Goal: Find specific page/section: Find specific page/section

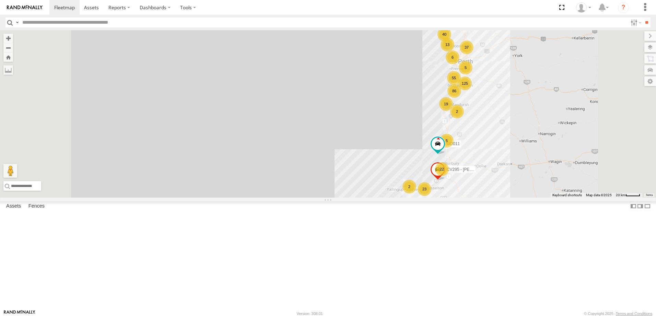
drag, startPoint x: 571, startPoint y: 251, endPoint x: 556, endPoint y: 166, distance: 86.1
click at [556, 166] on div "125 68 22 86 23 13 37 40 55 6 5 2 CV295 - [PERSON_NAME] 19 GD011 5 2" at bounding box center [328, 114] width 656 height 168
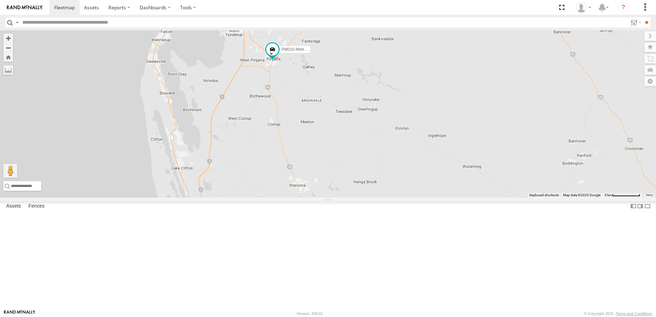
drag, startPoint x: 498, startPoint y: 130, endPoint x: 631, endPoint y: 216, distance: 158.3
click at [631, 198] on div "CV295 - [PERSON_NAME] GD011 VP007 PM010-Metro Tipper CV124 - [PERSON_NAME] PM01…" at bounding box center [328, 114] width 656 height 168
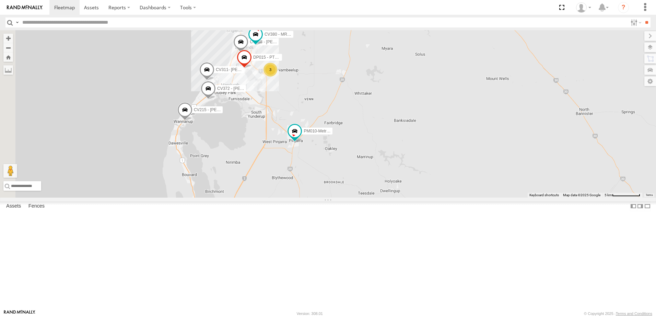
drag, startPoint x: 527, startPoint y: 124, endPoint x: 545, endPoint y: 210, distance: 87.7
click at [545, 198] on div "CV295 - [PERSON_NAME] GD011 VP007 PM010-Metro Tipper CV124 - [PERSON_NAME] PM01…" at bounding box center [328, 114] width 656 height 168
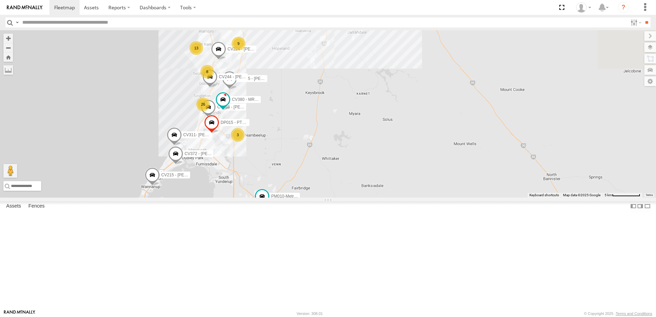
drag, startPoint x: 541, startPoint y: 131, endPoint x: 498, endPoint y: 206, distance: 86.3
click at [498, 198] on div "CV295 - [PERSON_NAME] GD011 VP007 PM010-Metro Tipper CV124 - [PERSON_NAME] PM01…" at bounding box center [328, 114] width 656 height 168
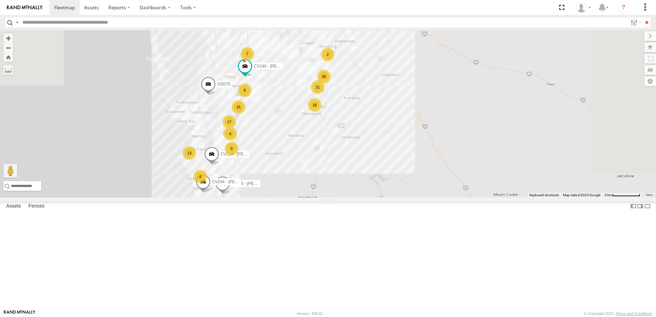
drag, startPoint x: 485, startPoint y: 104, endPoint x: 496, endPoint y: 197, distance: 93.0
click at [496, 197] on div "CV295 - [PERSON_NAME] GD011 VP007 PM010-Metro Tipper CV124 - [PERSON_NAME] PM01…" at bounding box center [328, 114] width 656 height 168
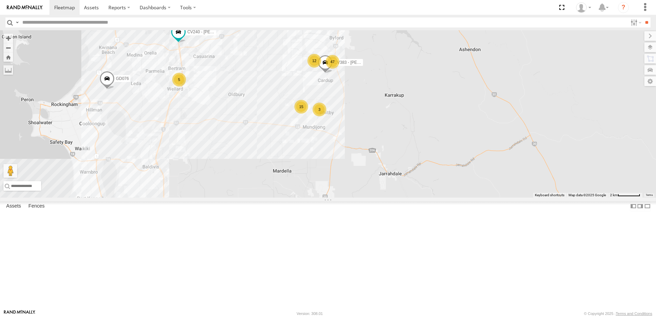
drag, startPoint x: 514, startPoint y: 161, endPoint x: 568, endPoint y: 193, distance: 63.3
click at [568, 193] on div "CV295 - [PERSON_NAME] GD011 VP007 PM010-Metro Tipper CV124 - [PERSON_NAME] PM01…" at bounding box center [328, 114] width 656 height 168
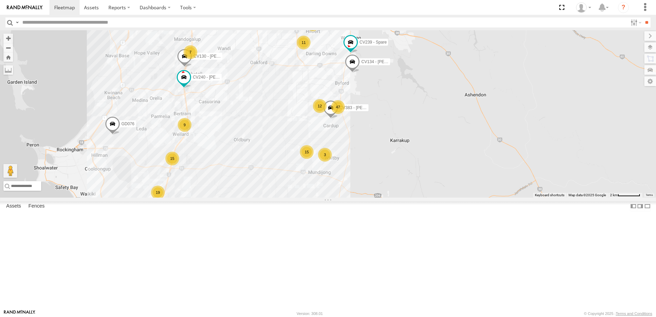
drag, startPoint x: 548, startPoint y: 134, endPoint x: 551, endPoint y: 162, distance: 28.7
click at [551, 162] on div "CV295 - [PERSON_NAME] GD011 VP007 PM010-Metro Tipper CV124 - [PERSON_NAME] PM01…" at bounding box center [328, 114] width 656 height 168
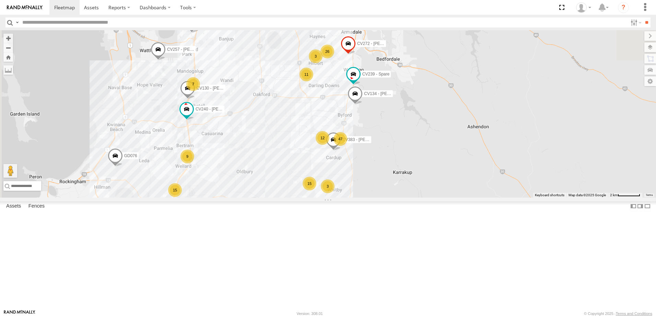
drag, startPoint x: 510, startPoint y: 125, endPoint x: 513, endPoint y: 149, distance: 24.2
click at [513, 150] on div "CV295 - [PERSON_NAME] GD011 VP007 PM010-Metro Tipper CV124 - [PERSON_NAME] PM01…" at bounding box center [328, 114] width 656 height 168
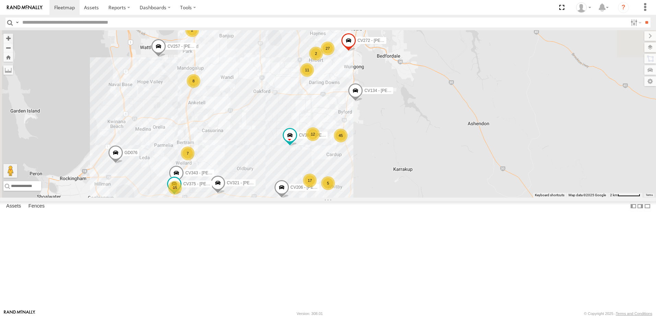
click at [58, 23] on input "text" at bounding box center [324, 23] width 608 height 10
type input "***"
click at [643, 18] on input "**" at bounding box center [647, 23] width 8 height 10
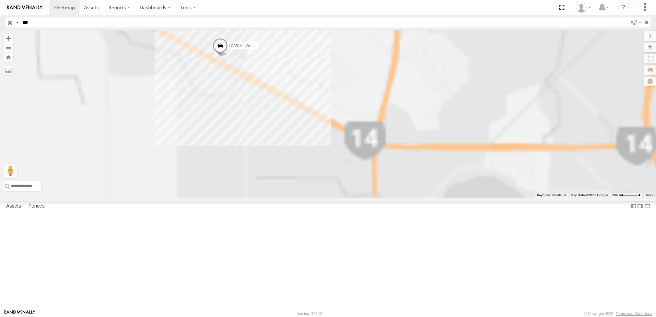
drag, startPoint x: 253, startPoint y: 66, endPoint x: 334, endPoint y: 137, distance: 107.6
click at [334, 137] on div "CV263 - Workshop 3C8427114310" at bounding box center [328, 114] width 656 height 168
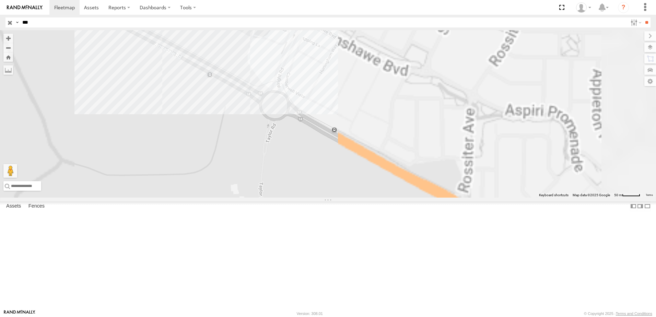
drag, startPoint x: 268, startPoint y: 90, endPoint x: 304, endPoint y: 150, distance: 69.9
click at [304, 150] on div "CV263 - Workshop 3C8427114310" at bounding box center [328, 114] width 656 height 168
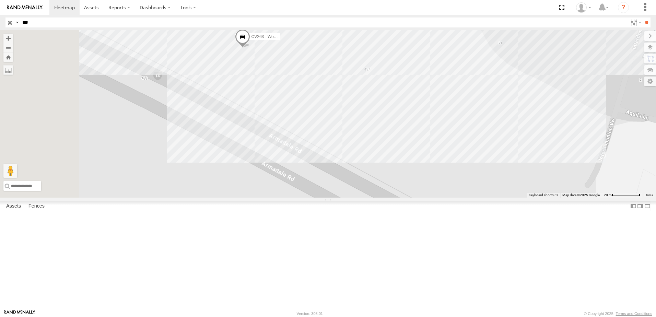
drag, startPoint x: 293, startPoint y: 161, endPoint x: 432, endPoint y: 216, distance: 148.7
click at [432, 198] on div "CV263 - Workshop 3C8427114310" at bounding box center [328, 114] width 656 height 168
